Goal: Information Seeking & Learning: Find specific fact

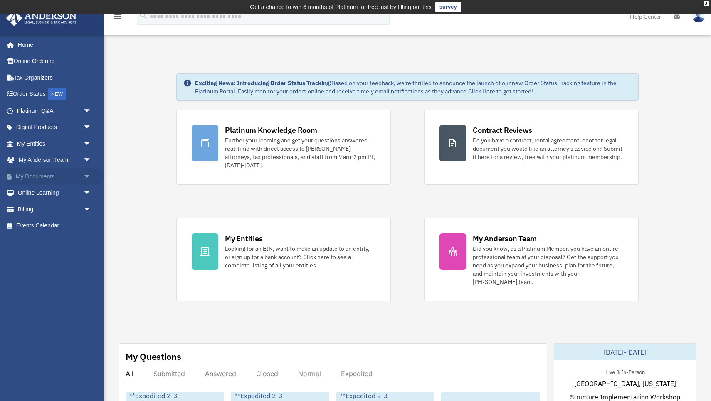
click at [46, 175] on link "My Documents arrow_drop_down" at bounding box center [55, 176] width 98 height 17
click at [85, 171] on span "arrow_drop_down" at bounding box center [91, 176] width 17 height 17
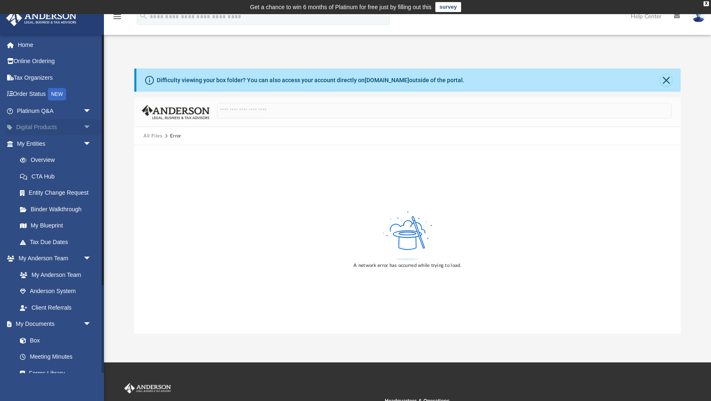
click at [86, 125] on span "arrow_drop_down" at bounding box center [91, 127] width 17 height 17
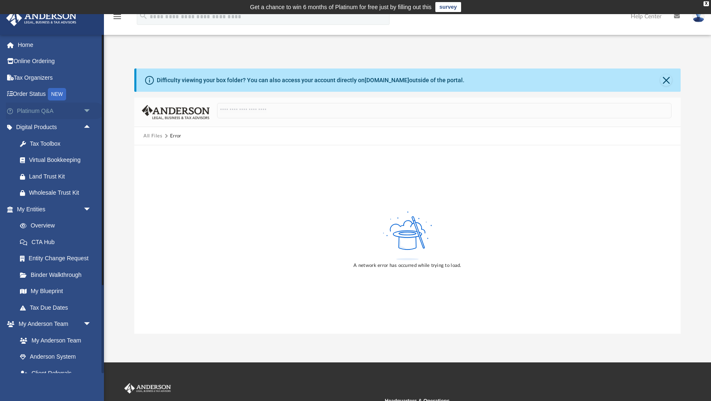
click at [87, 111] on span "arrow_drop_down" at bounding box center [91, 111] width 17 height 17
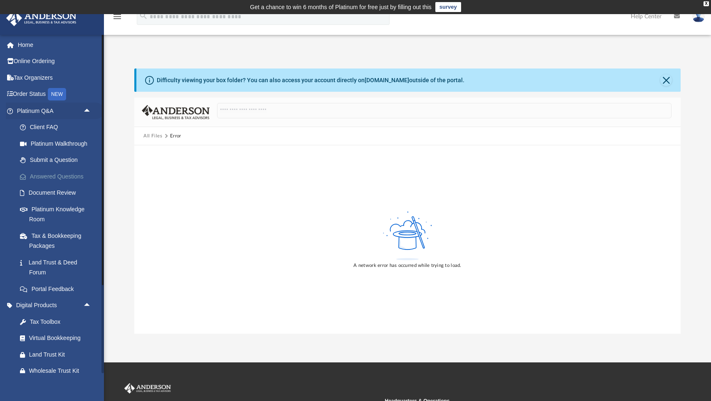
click at [64, 176] on link "Answered Questions" at bounding box center [58, 176] width 92 height 17
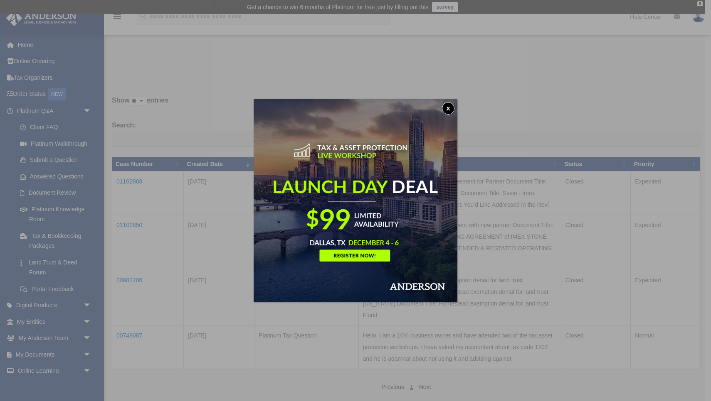
click at [447, 108] on button "x" at bounding box center [448, 108] width 12 height 12
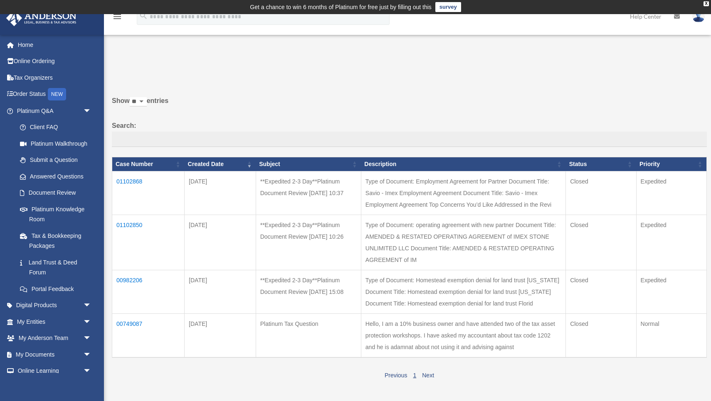
click at [128, 185] on td "01102868" at bounding box center [148, 194] width 72 height 44
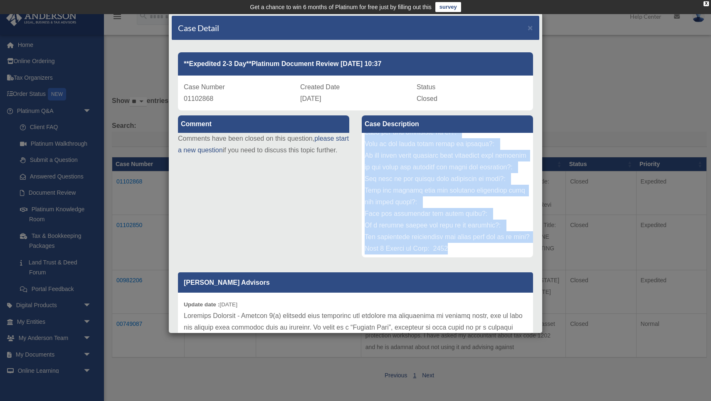
scroll to position [486, 0]
drag, startPoint x: 365, startPoint y: 174, endPoint x: 449, endPoint y: 260, distance: 119.9
copy div "Loremips Dolorsit Ame consect adipi eli 199% se doe temp in utlabo etdolorem al…"
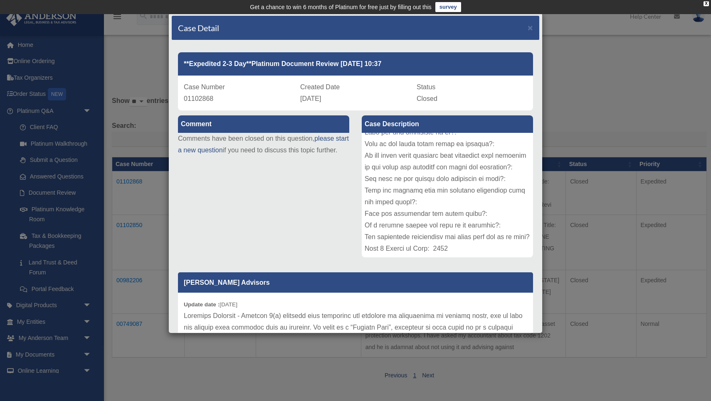
click at [609, 127] on div "Case Detail × **Expedited 2-3 Day**Platinum Document Review 09/08/2025 10:37 Ca…" at bounding box center [355, 200] width 711 height 401
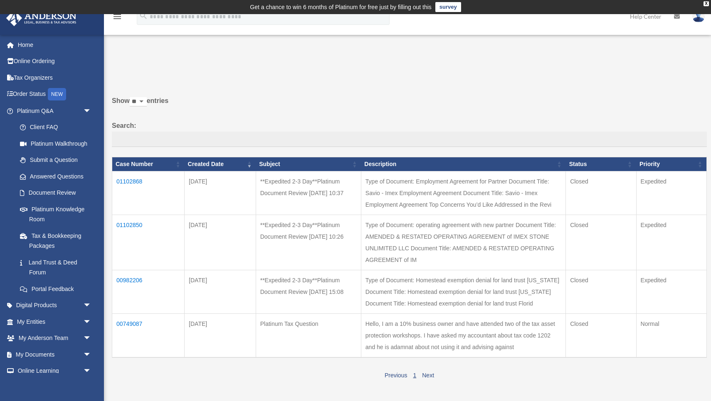
click at [133, 217] on td "01102850" at bounding box center [148, 242] width 72 height 55
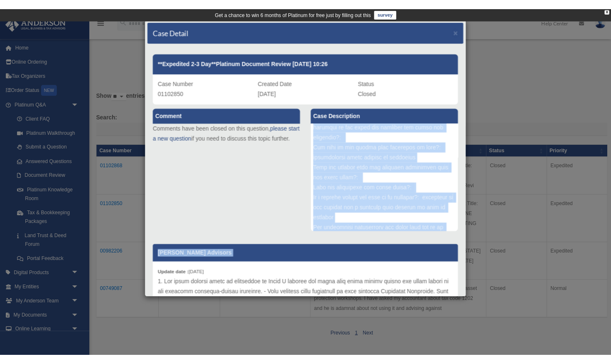
scroll to position [614, 0]
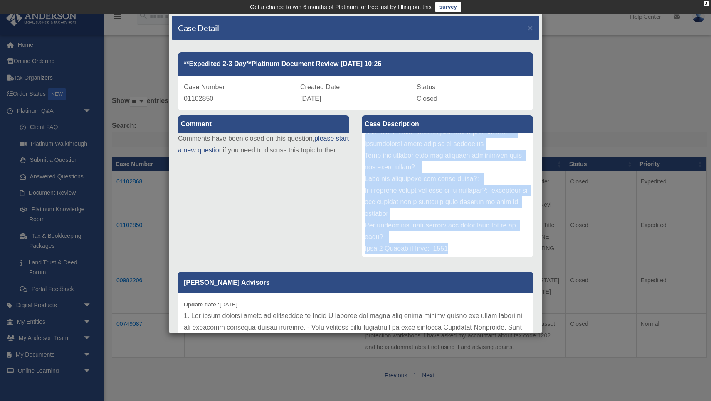
drag, startPoint x: 366, startPoint y: 183, endPoint x: 520, endPoint y: 262, distance: 173.2
copy div "Equal Voting and Decision-Making Rights All three members shall be designated a…"
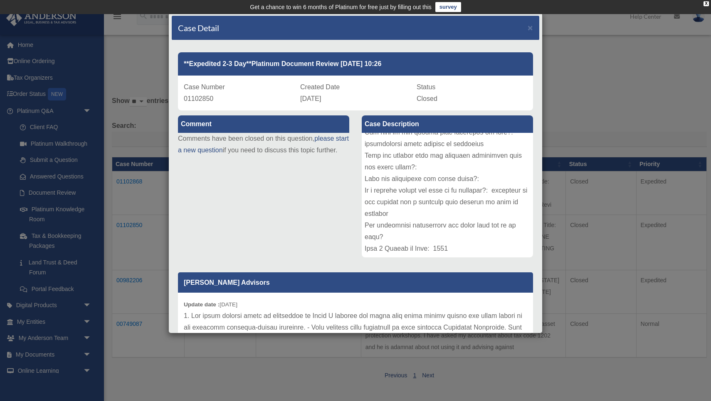
click at [526, 382] on div "Case Detail × **Expedited 2-3 Day**Platinum Document Review 09/08/2025 10:26 Ca…" at bounding box center [355, 200] width 711 height 401
